Goal: Task Accomplishment & Management: Manage account settings

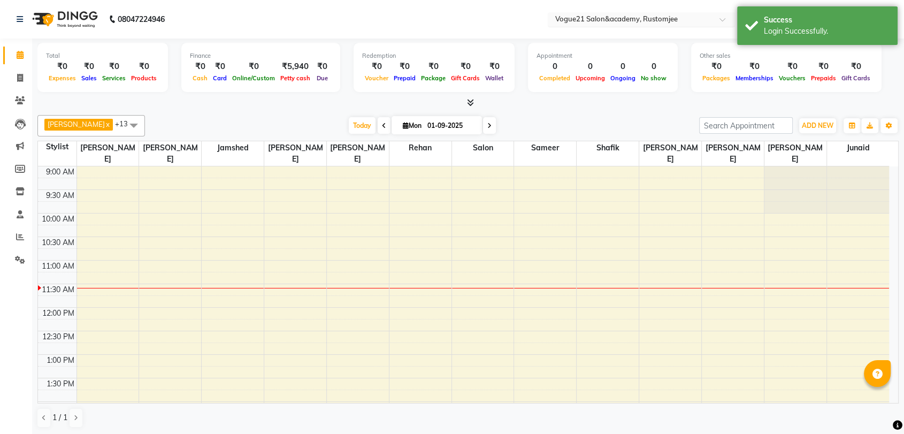
click at [637, 23] on input "text" at bounding box center [630, 20] width 155 height 11
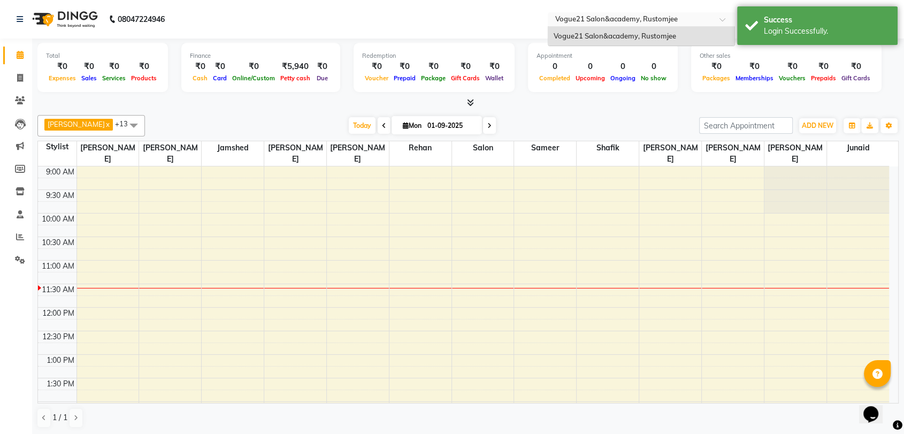
click at [637, 23] on input "text" at bounding box center [630, 20] width 155 height 11
click at [633, 22] on input "text" at bounding box center [630, 20] width 155 height 11
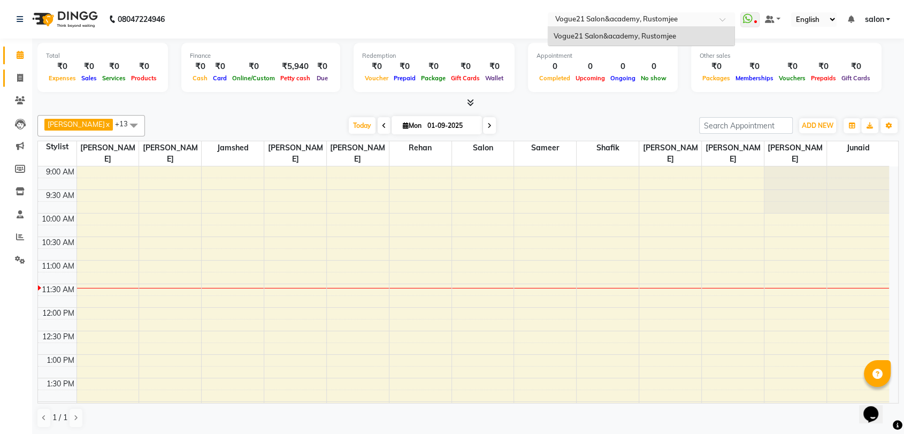
click at [24, 81] on span at bounding box center [20, 78] width 19 height 12
select select "8171"
select select "service"
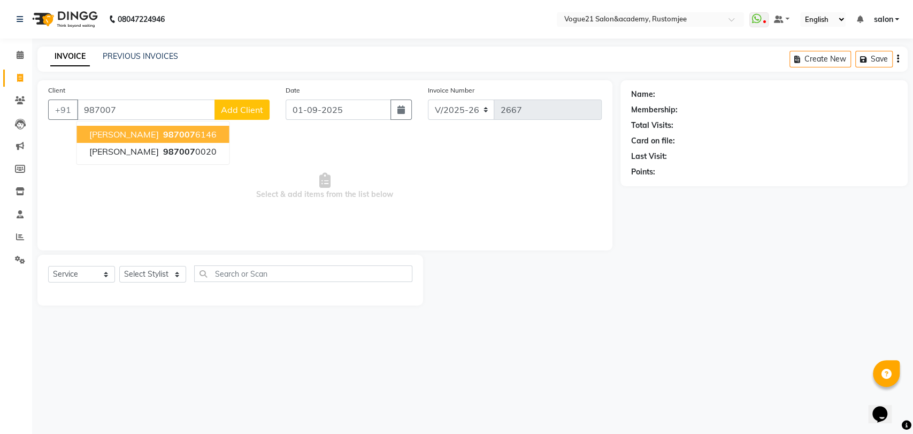
click at [98, 129] on span "Tushar Paharia" at bounding box center [123, 134] width 69 height 11
type input "9870076146"
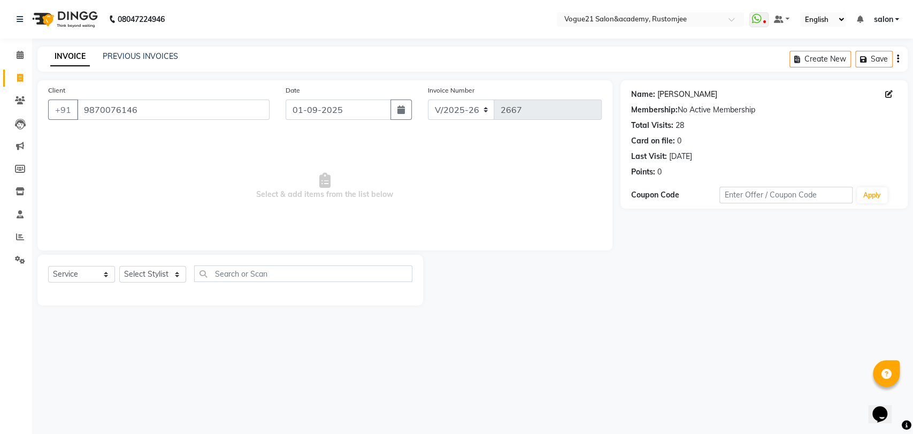
click at [669, 91] on link "Tushar Paharia" at bounding box center [687, 94] width 60 height 11
click at [728, 15] on div at bounding box center [650, 20] width 187 height 11
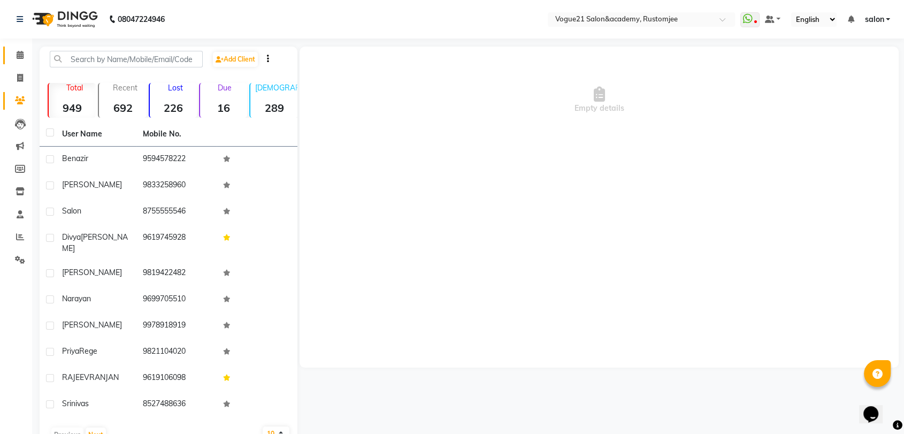
click at [16, 62] on link "Calendar" at bounding box center [16, 56] width 26 height 18
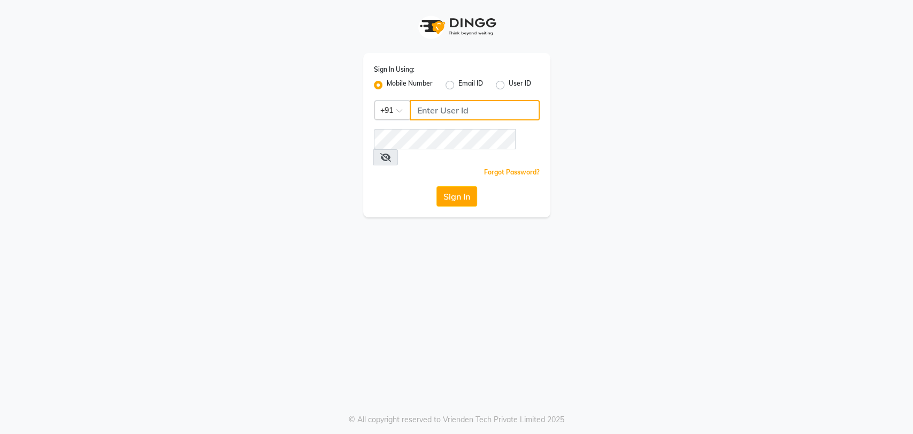
type input "8755555546"
click at [391, 153] on icon at bounding box center [385, 157] width 11 height 9
click at [469, 186] on button "Sign In" at bounding box center [456, 196] width 41 height 20
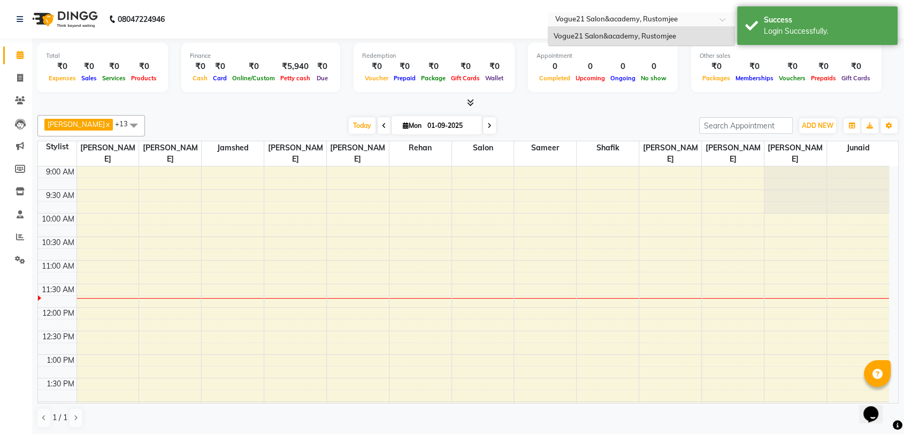
click at [652, 25] on div "Select Location × Vogue21 Salon&academy, Rustomjee" at bounding box center [641, 19] width 187 height 14
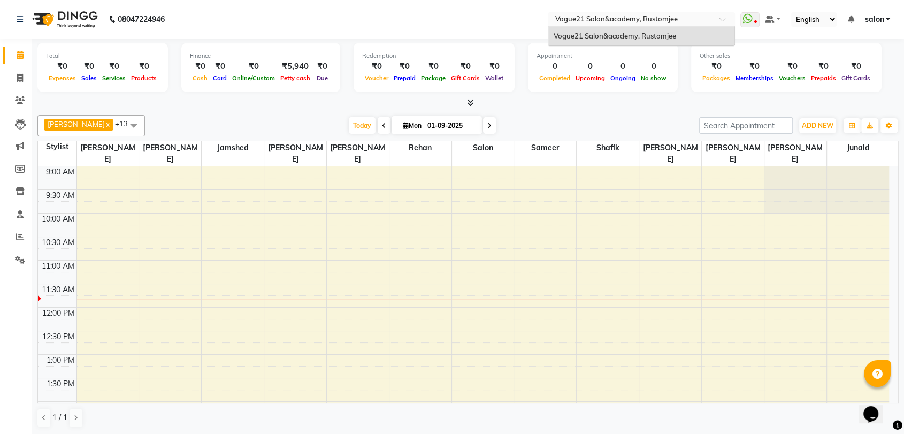
click at [652, 25] on div "Select Location × Vogue21 Salon&academy, Rustomjee" at bounding box center [641, 19] width 187 height 14
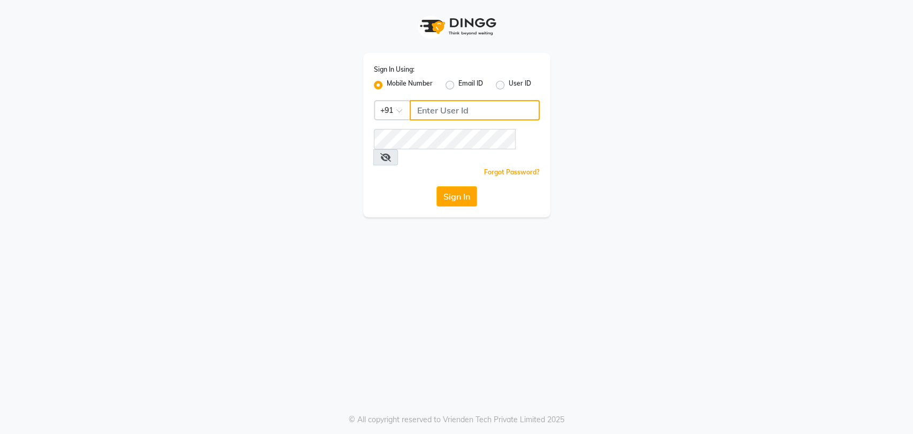
type input "8755555546"
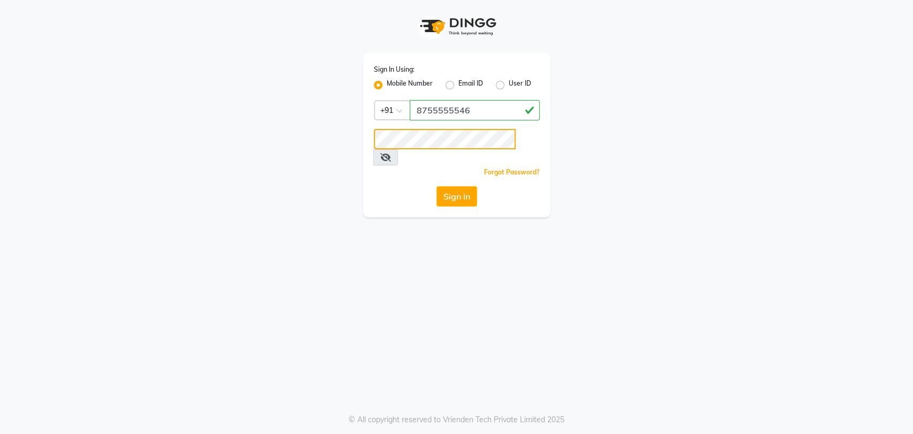
click at [503, 86] on div "Sign In Using: Mobile Number Email ID User ID Country Code × +91 8755555546 Rem…" at bounding box center [456, 135] width 187 height 164
click at [508, 86] on label "User ID" at bounding box center [519, 85] width 22 height 13
click at [508, 86] on input "User ID" at bounding box center [511, 82] width 7 height 7
radio input "true"
radio input "false"
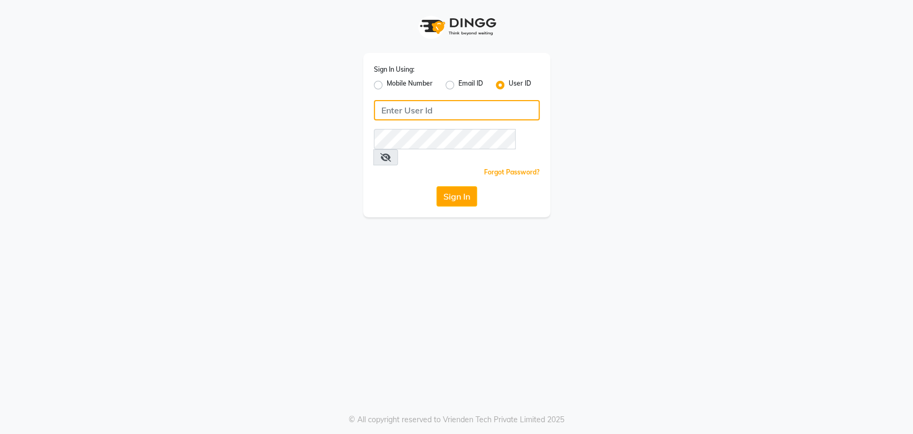
click at [403, 100] on input "Username" at bounding box center [457, 110] width 166 height 20
click at [596, 85] on div "Sign In Using: Mobile Number Email ID User ID Remember me Forgot Password? Sign…" at bounding box center [457, 108] width 610 height 217
drag, startPoint x: 545, startPoint y: 69, endPoint x: 465, endPoint y: 102, distance: 86.1
click at [465, 102] on div "Sign In Using: Mobile Number Email ID User ID Remember me Forgot Password? Sign…" at bounding box center [456, 135] width 187 height 164
click at [465, 102] on input "Username" at bounding box center [457, 110] width 166 height 20
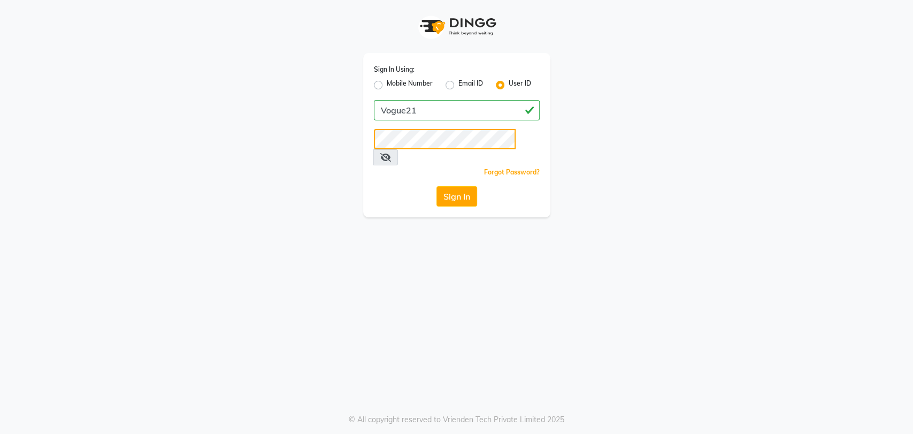
click at [436, 186] on button "Sign In" at bounding box center [456, 196] width 41 height 20
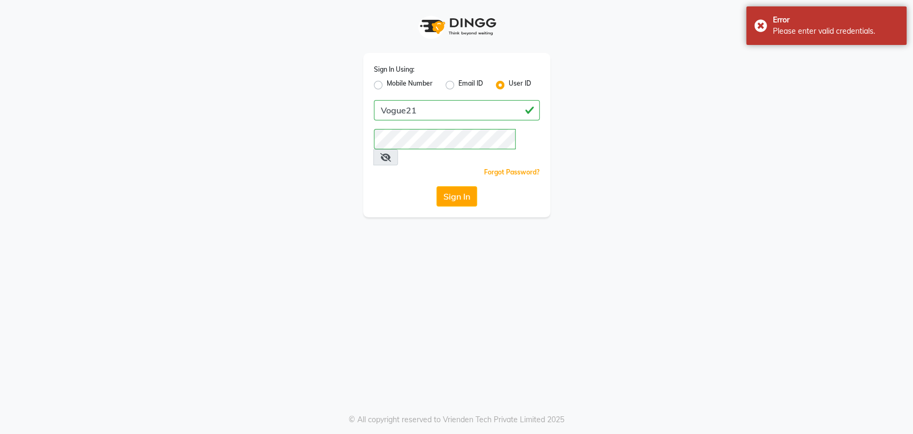
click at [398, 149] on span at bounding box center [385, 157] width 25 height 16
click at [391, 153] on icon at bounding box center [385, 157] width 11 height 9
click at [436, 186] on button "Sign In" at bounding box center [456, 196] width 41 height 20
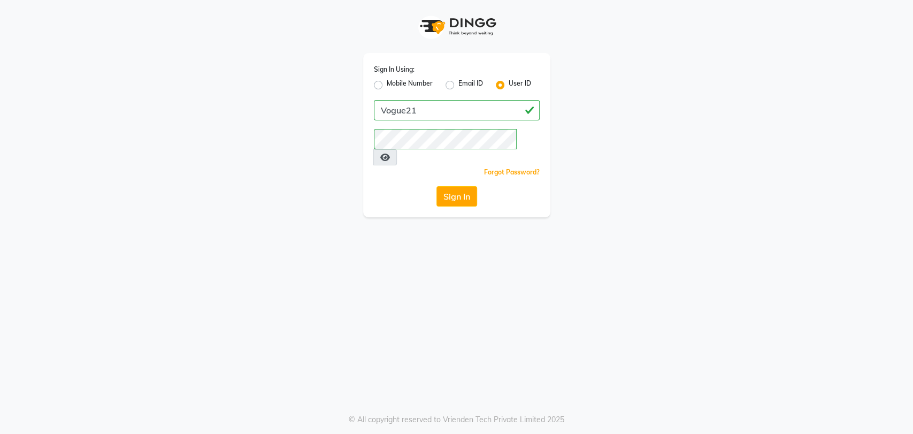
click at [366, 276] on div "Sign In Using: Mobile Number Email ID User ID Vogue21 Remember me Forgot Passwo…" at bounding box center [456, 217] width 913 height 434
click at [458, 188] on button "Sign In" at bounding box center [456, 196] width 41 height 20
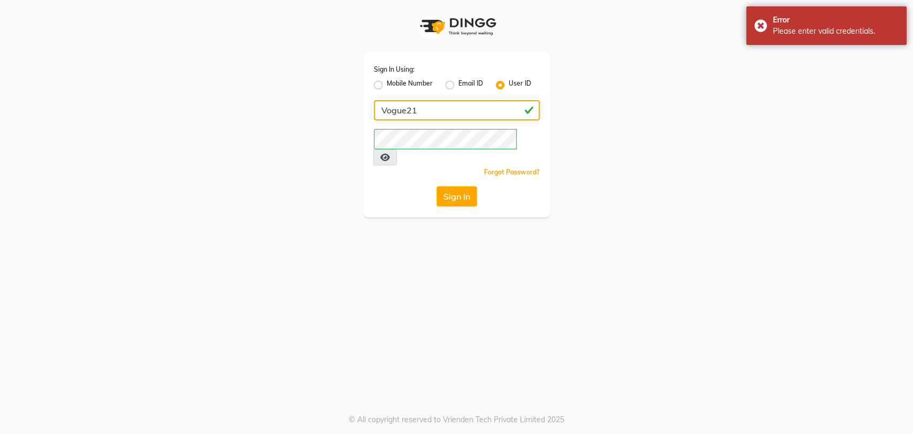
click at [386, 110] on input "Vogue21" at bounding box center [457, 110] width 166 height 20
click at [425, 212] on div "Sign In Using: Mobile Number Email ID User ID vogue21 Remember me Forgot Passwo…" at bounding box center [456, 217] width 913 height 434
click at [451, 187] on button "Sign In" at bounding box center [456, 196] width 41 height 20
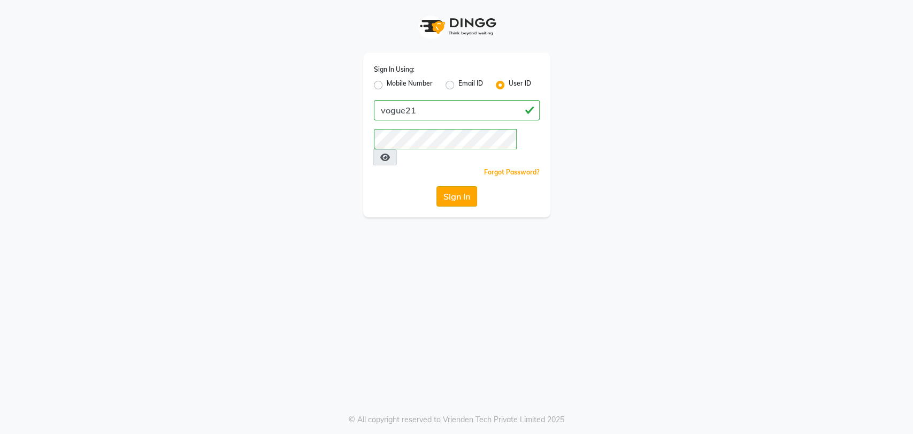
click at [444, 186] on button "Sign In" at bounding box center [456, 196] width 41 height 20
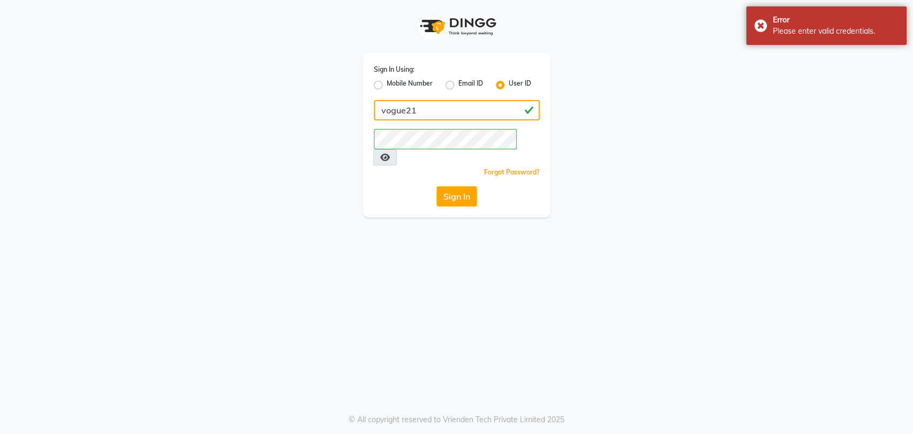
click at [385, 110] on input "vogue21" at bounding box center [457, 110] width 166 height 20
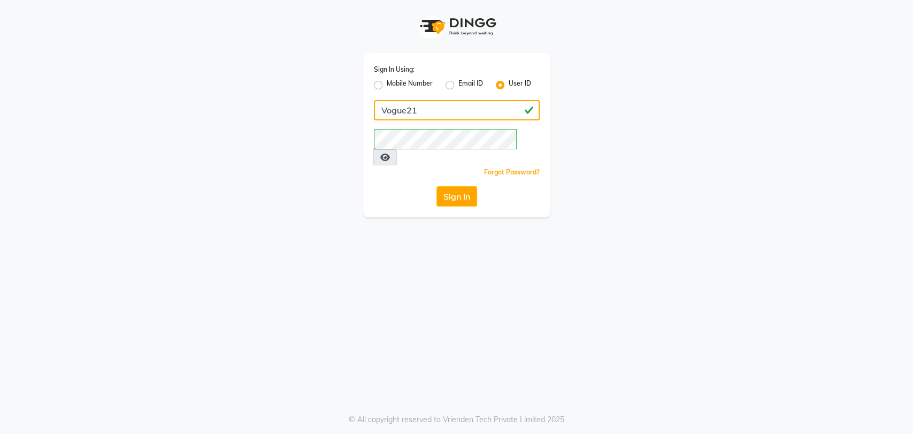
type input "Vogue21"
drag, startPoint x: 317, startPoint y: 235, endPoint x: 451, endPoint y: 178, distance: 145.7
click at [451, 178] on div "Sign In Using: Mobile Number Email ID User ID Vogue21 Remember me Forgot Passwo…" at bounding box center [456, 217] width 913 height 434
click at [451, 186] on button "Sign In" at bounding box center [456, 196] width 41 height 20
click at [460, 186] on button "Sign In" at bounding box center [456, 196] width 41 height 20
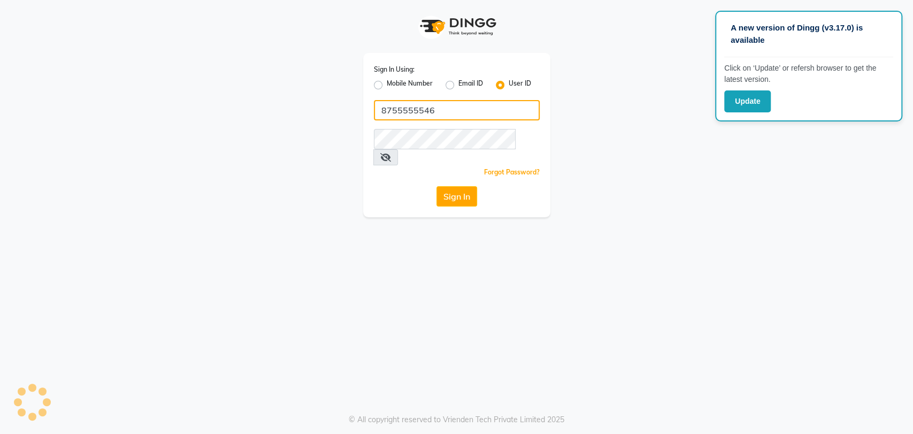
click at [450, 110] on input "8755555546" at bounding box center [457, 110] width 166 height 20
type input "vogue21"
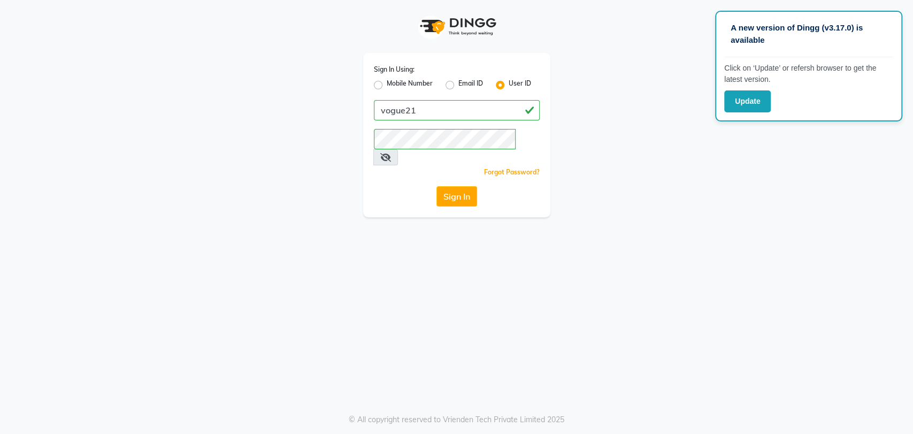
click at [398, 149] on span at bounding box center [385, 157] width 25 height 16
click at [391, 153] on icon at bounding box center [385, 157] width 11 height 9
click at [468, 186] on button "Sign In" at bounding box center [456, 196] width 41 height 20
